Goal: Transaction & Acquisition: Download file/media

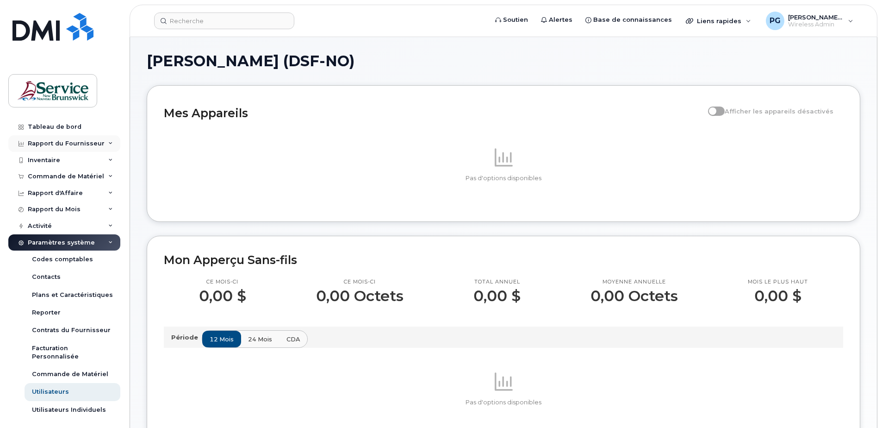
click at [92, 145] on div "Rapport du Fournisseur" at bounding box center [66, 143] width 77 height 7
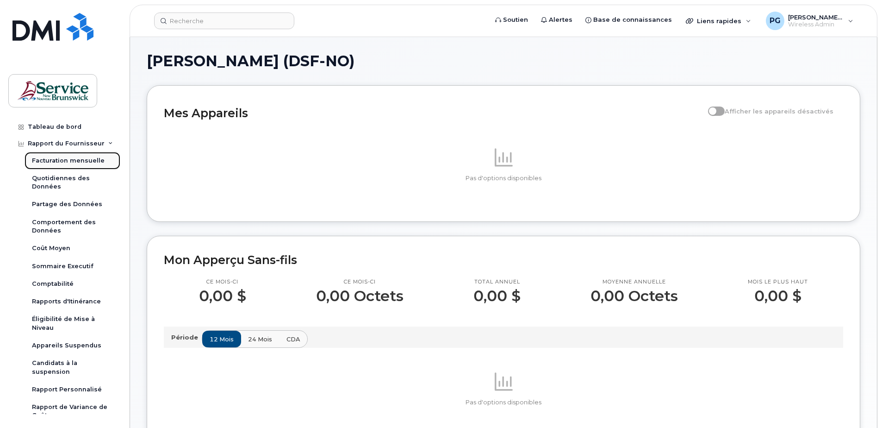
click at [89, 162] on div "Facturation mensuelle" at bounding box center [68, 160] width 73 height 8
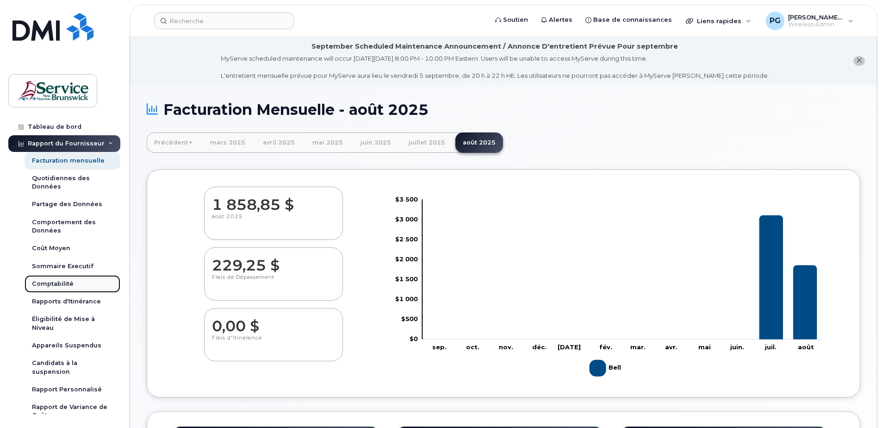
click at [62, 282] on div "Comptabilité" at bounding box center [53, 284] width 42 height 8
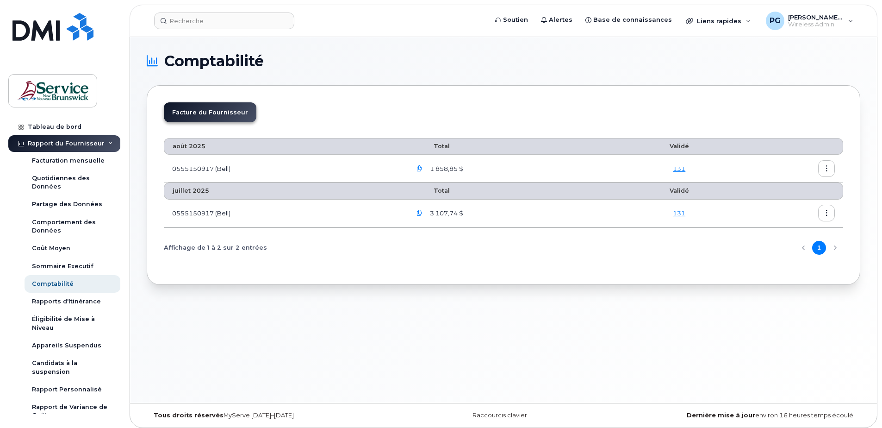
click at [420, 169] on icon "button" at bounding box center [420, 169] width 6 height 6
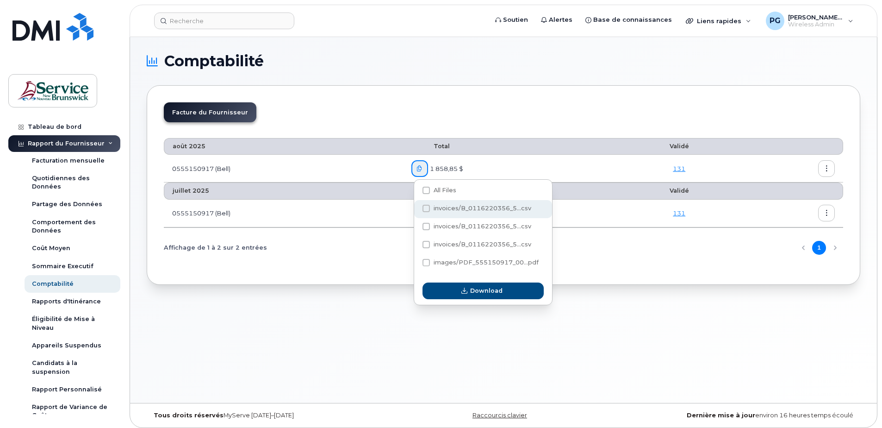
click at [426, 207] on span at bounding box center [426, 208] width 7 height 7
click at [416, 207] on input "invoices/B_0116220356_5...csv" at bounding box center [413, 208] width 5 height 5
checkbox input "true"
click at [425, 227] on span at bounding box center [426, 226] width 7 height 7
click at [416, 227] on input "invoices/B_0116220356_5...csv" at bounding box center [413, 226] width 5 height 5
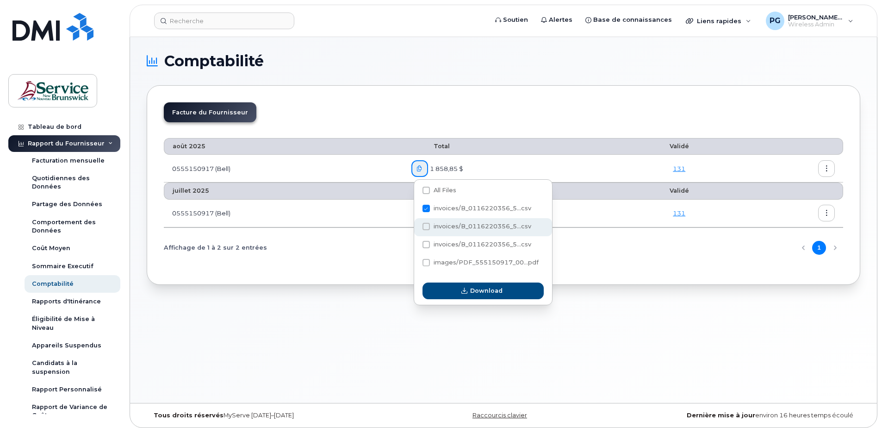
checkbox input "true"
click at [425, 247] on span at bounding box center [426, 244] width 7 height 7
click at [416, 247] on input "invoices/B_0116220356_5...csv" at bounding box center [413, 245] width 5 height 5
checkbox input "true"
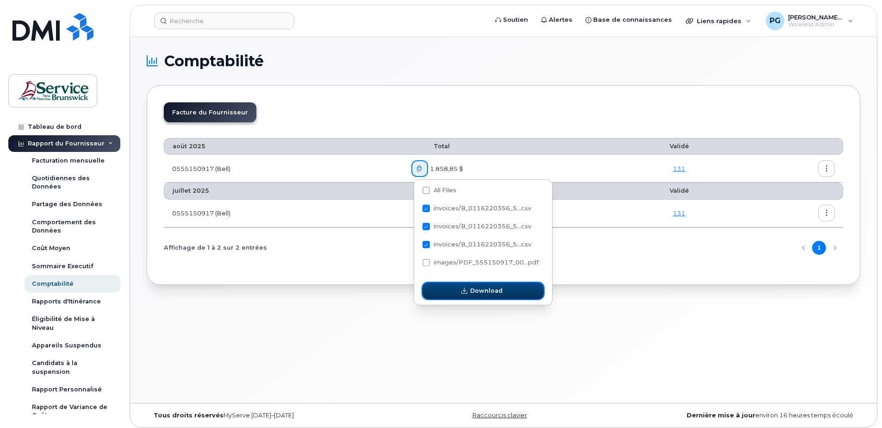
click at [448, 289] on button "Download" at bounding box center [483, 290] width 121 height 17
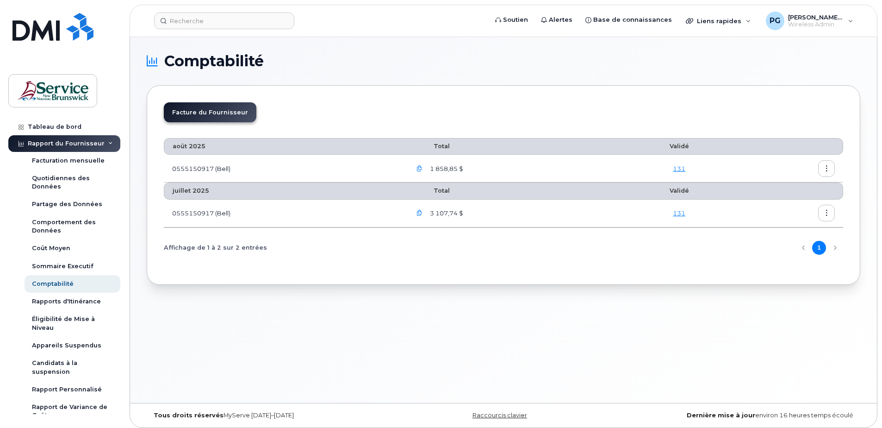
click at [418, 166] on button "button" at bounding box center [419, 168] width 17 height 17
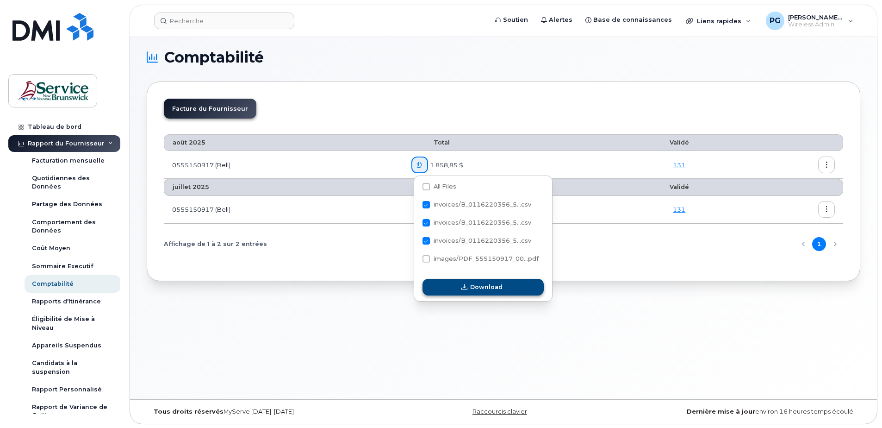
scroll to position [5, 0]
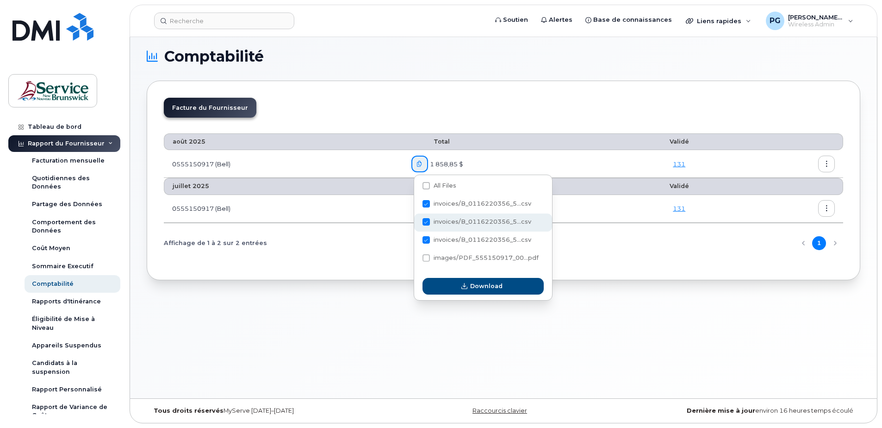
drag, startPoint x: 426, startPoint y: 205, endPoint x: 428, endPoint y: 214, distance: 9.9
click at [426, 205] on span at bounding box center [426, 203] width 7 height 7
click at [416, 205] on input "invoices/B_0116220356_5...csv" at bounding box center [413, 204] width 5 height 5
checkbox input "false"
click at [428, 218] on span at bounding box center [426, 221] width 7 height 7
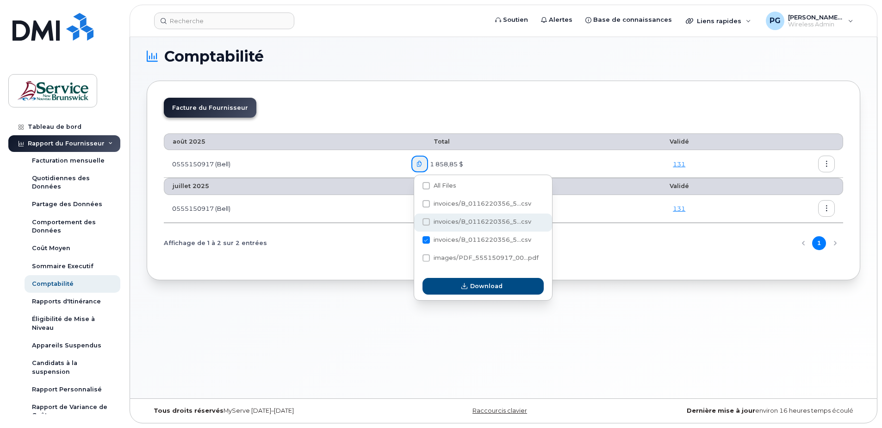
click at [416, 220] on input "invoices/B_0116220356_5...csv" at bounding box center [413, 222] width 5 height 5
checkbox input "false"
click at [425, 242] on span at bounding box center [426, 239] width 7 height 7
click at [416, 242] on input "invoices/B_0116220356_5...csv" at bounding box center [413, 240] width 5 height 5
checkbox input "false"
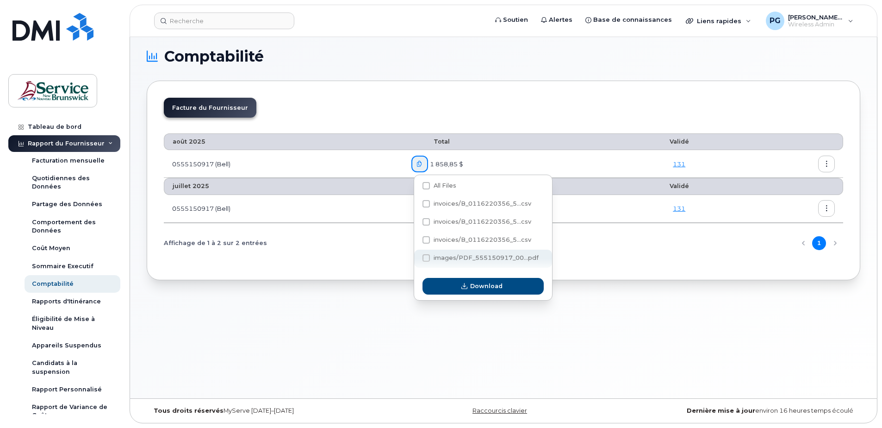
click at [424, 259] on span at bounding box center [426, 257] width 7 height 7
click at [416, 259] on input "images/PDF_555150917_00...pdf" at bounding box center [413, 258] width 5 height 5
checkbox input "true"
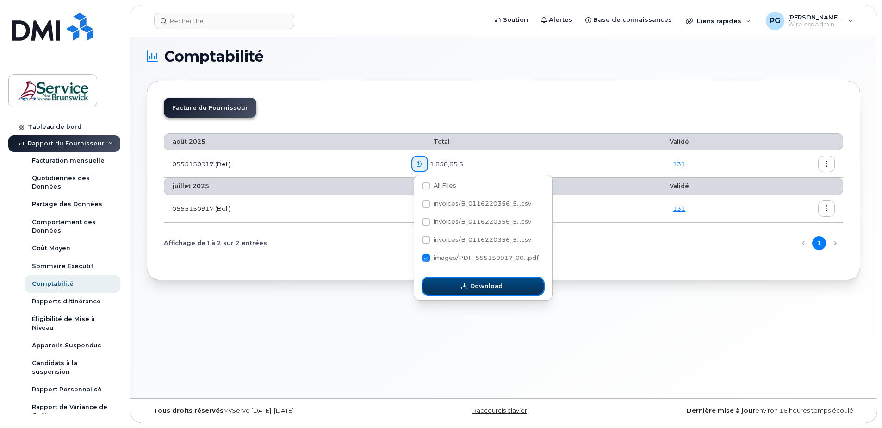
click at [467, 288] on icon "button" at bounding box center [464, 286] width 6 height 6
